Goal: Task Accomplishment & Management: Use online tool/utility

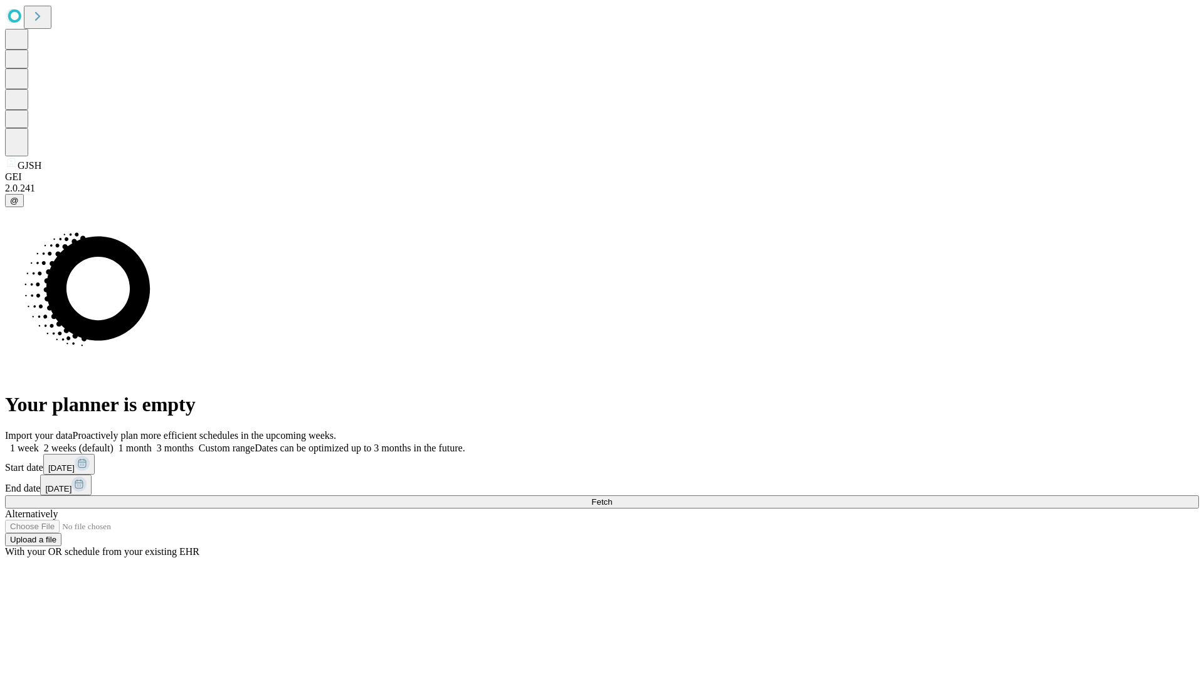
click at [612, 497] on span "Fetch" at bounding box center [602, 501] width 21 height 9
